Goal: Transaction & Acquisition: Purchase product/service

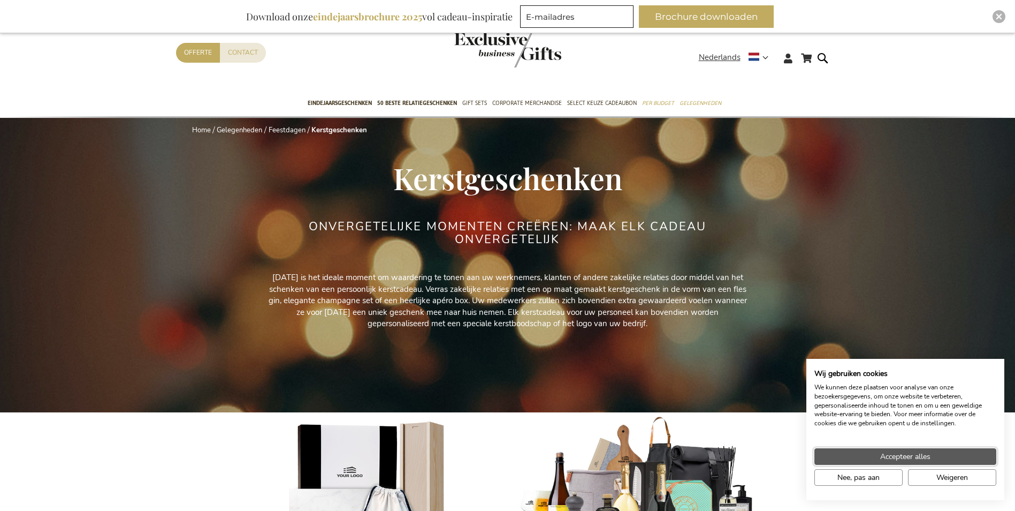
click at [901, 454] on span "Accepteer alles" at bounding box center [905, 456] width 50 height 11
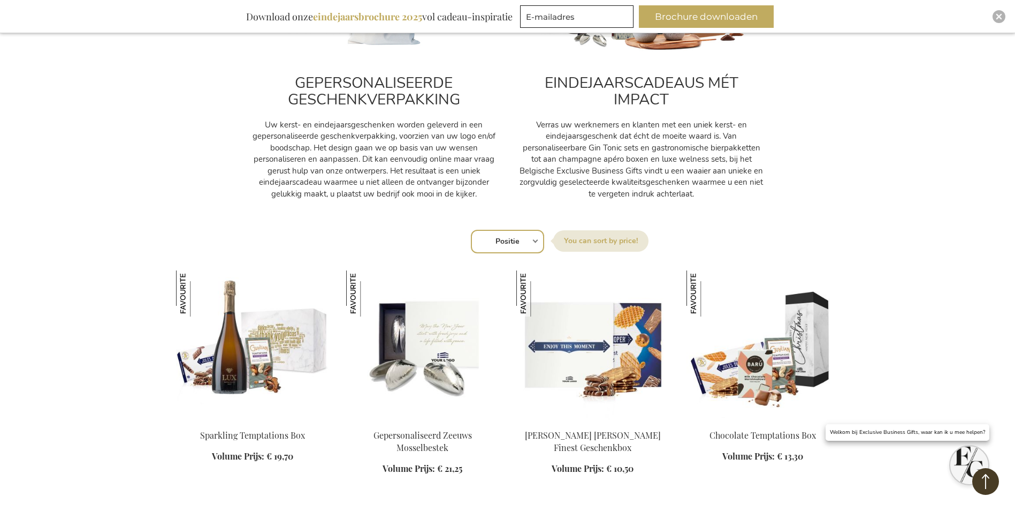
scroll to position [535, 0]
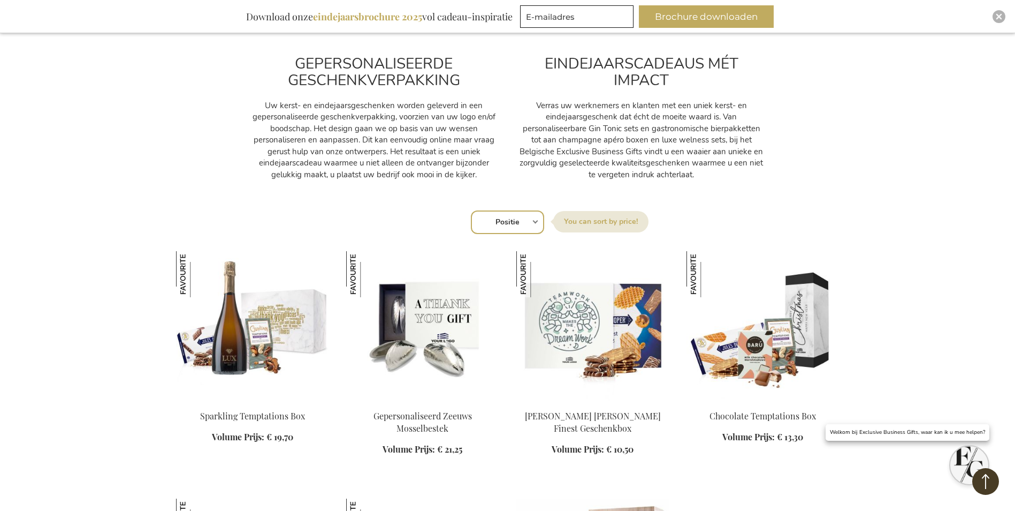
click at [413, 321] on img at bounding box center [422, 326] width 153 height 150
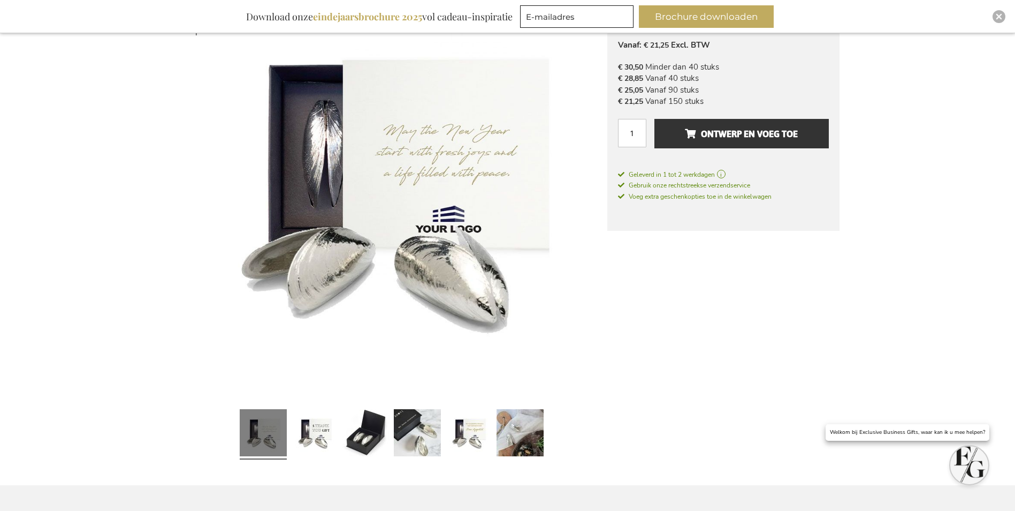
scroll to position [214, 0]
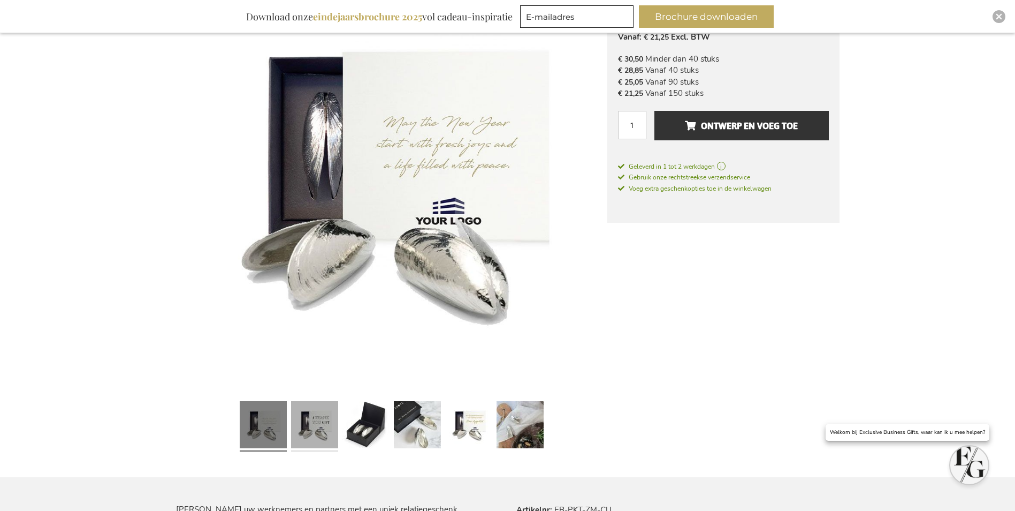
click at [323, 417] on link at bounding box center [314, 426] width 47 height 59
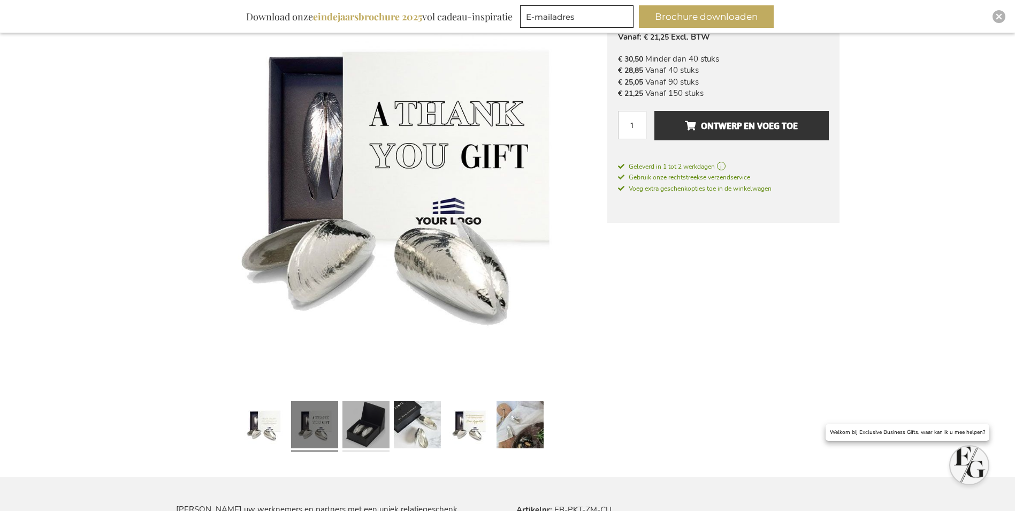
click at [362, 413] on link at bounding box center [366, 426] width 47 height 59
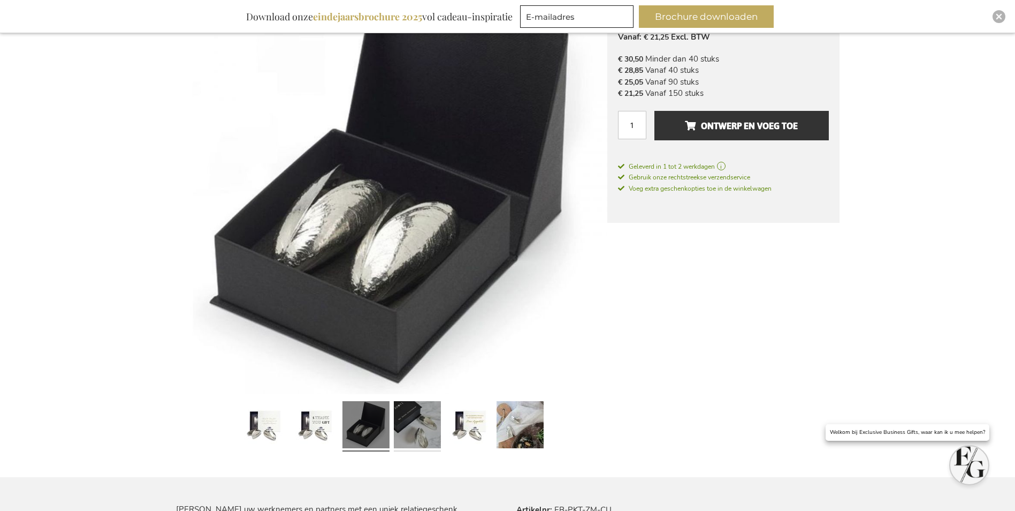
click at [404, 421] on link at bounding box center [417, 426] width 47 height 59
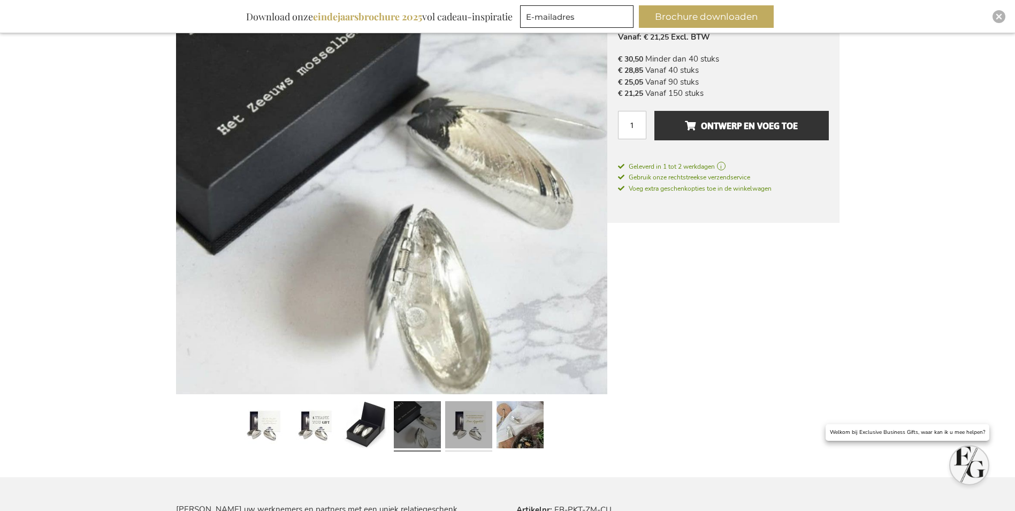
click at [464, 420] on link at bounding box center [468, 426] width 47 height 59
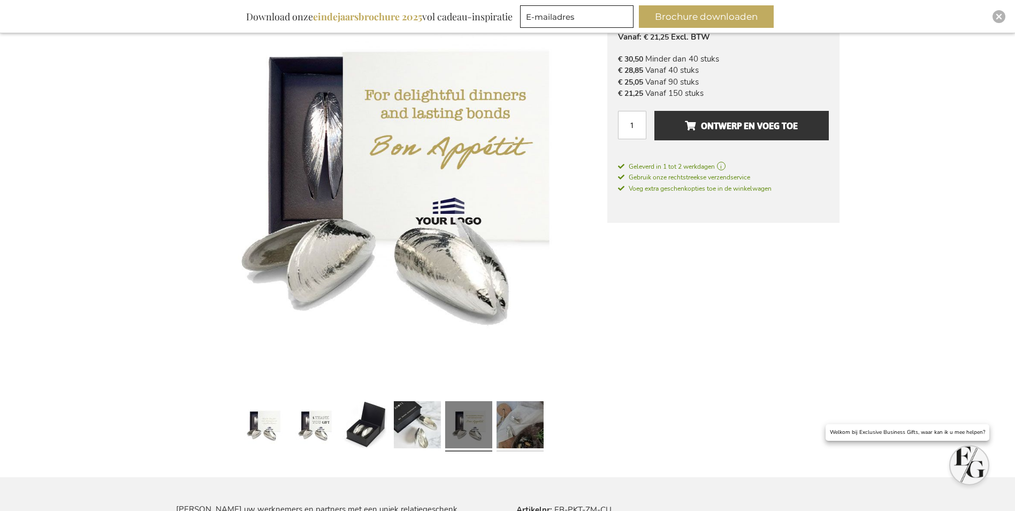
click at [517, 421] on link at bounding box center [520, 426] width 47 height 59
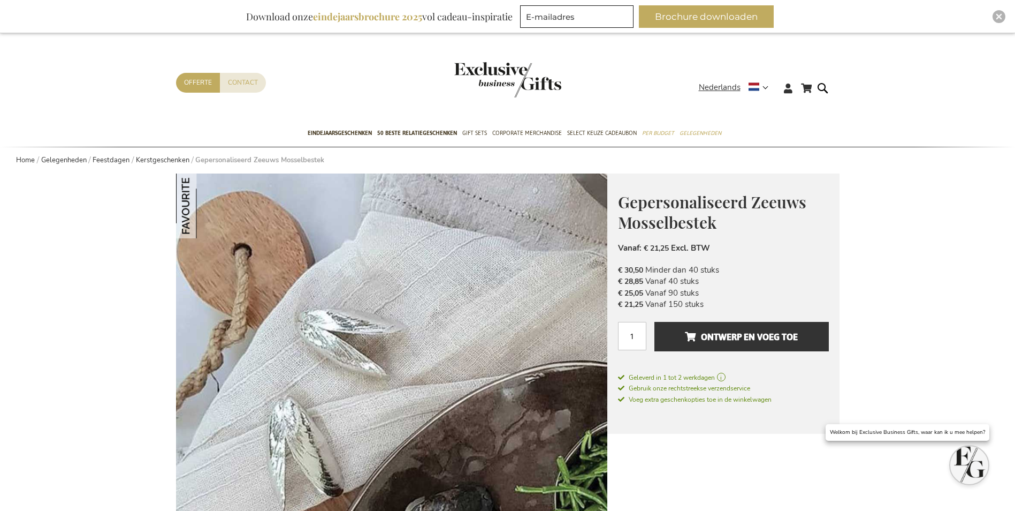
scroll to position [0, 0]
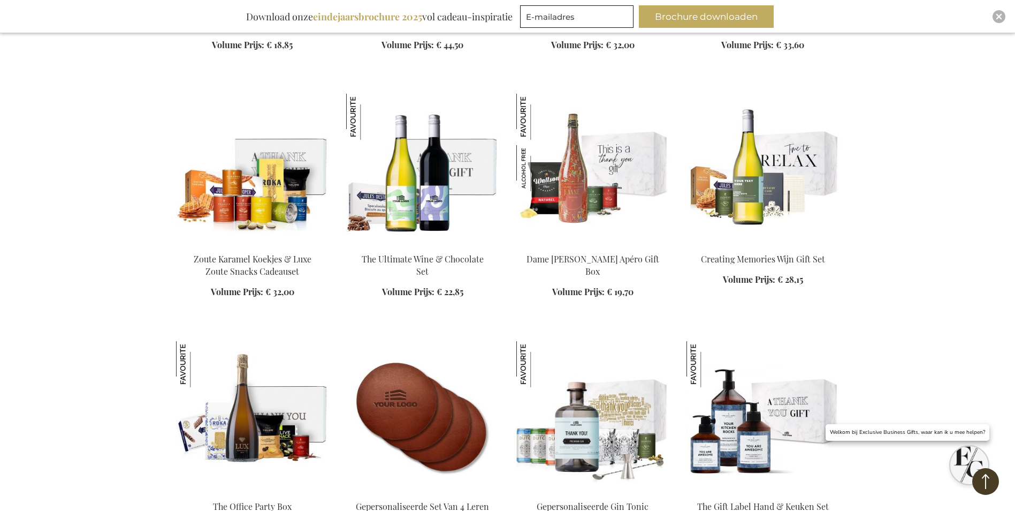
scroll to position [1482, 0]
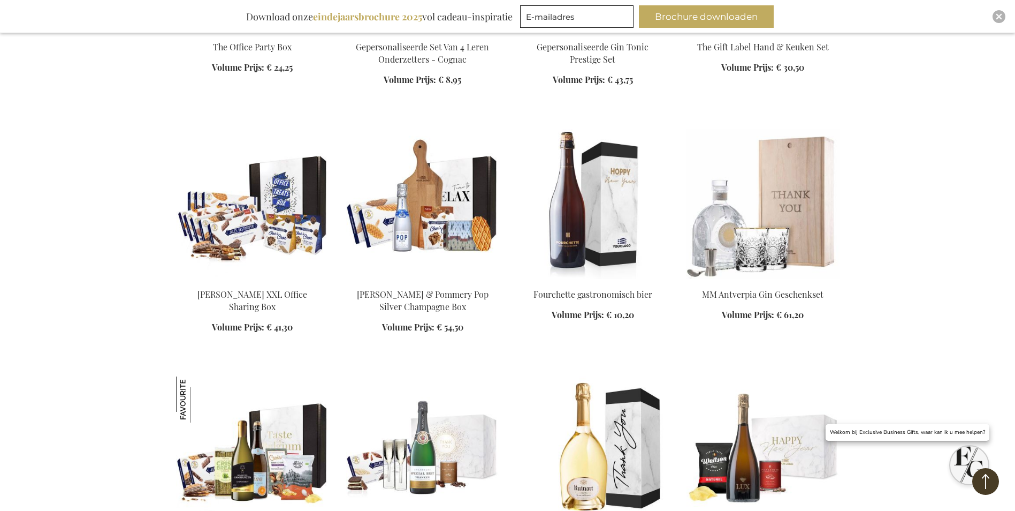
scroll to position [2017, 0]
